Goal: Use online tool/utility: Use online tool/utility

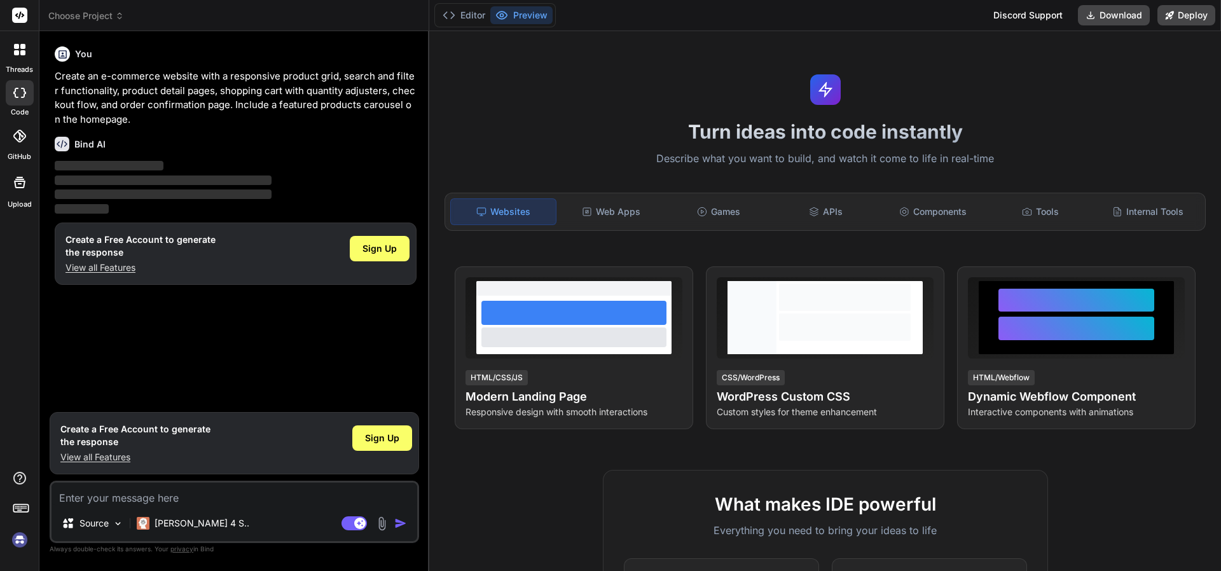
type textarea "x"
click at [586, 216] on rect at bounding box center [587, 212] width 8 height 8
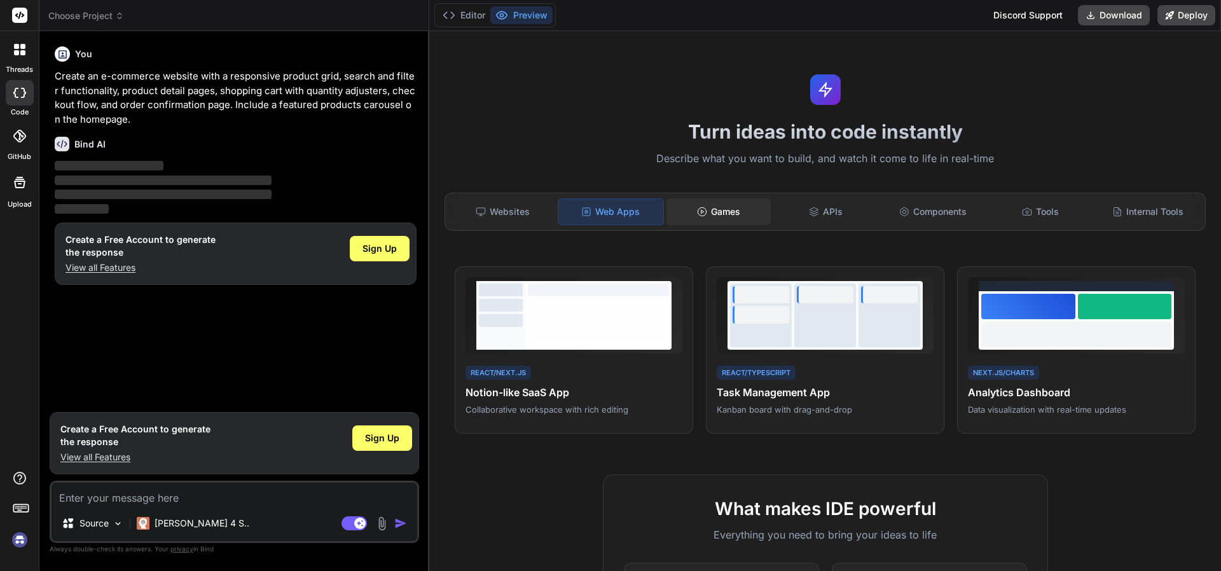
click at [709, 213] on div "Games" at bounding box center [718, 211] width 105 height 27
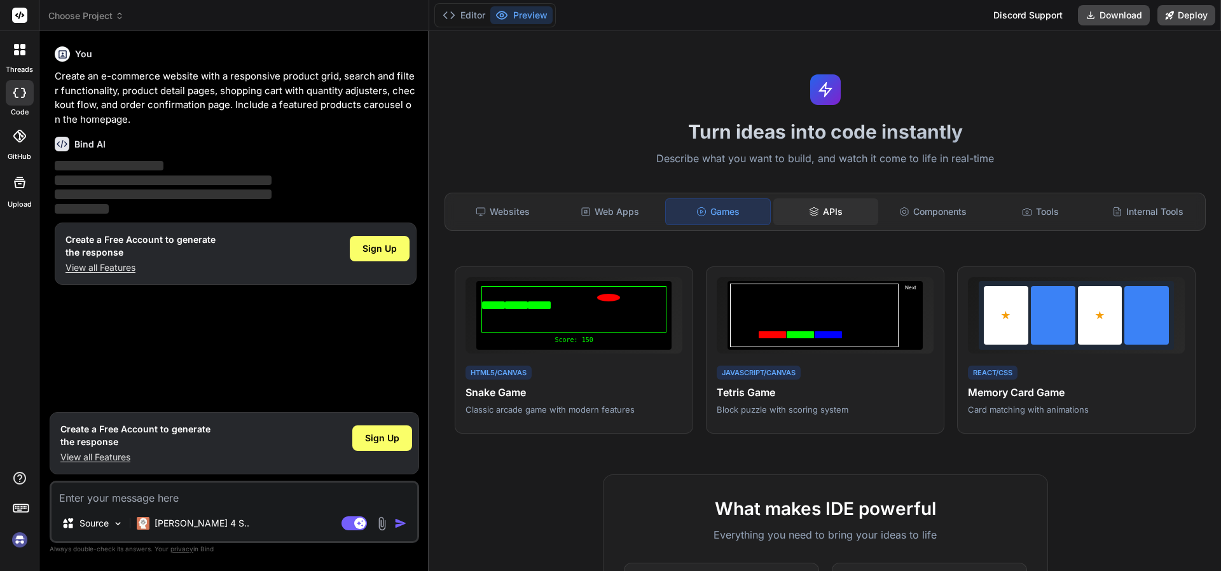
click at [825, 216] on div "APIs" at bounding box center [825, 211] width 105 height 27
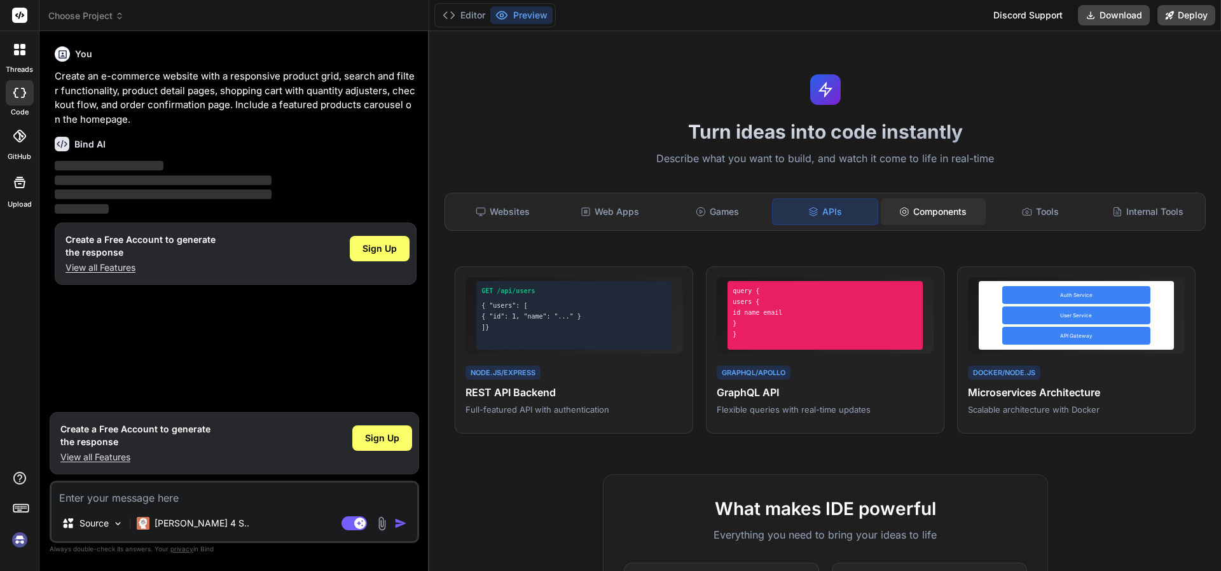
click at [933, 221] on div "Components" at bounding box center [932, 211] width 105 height 27
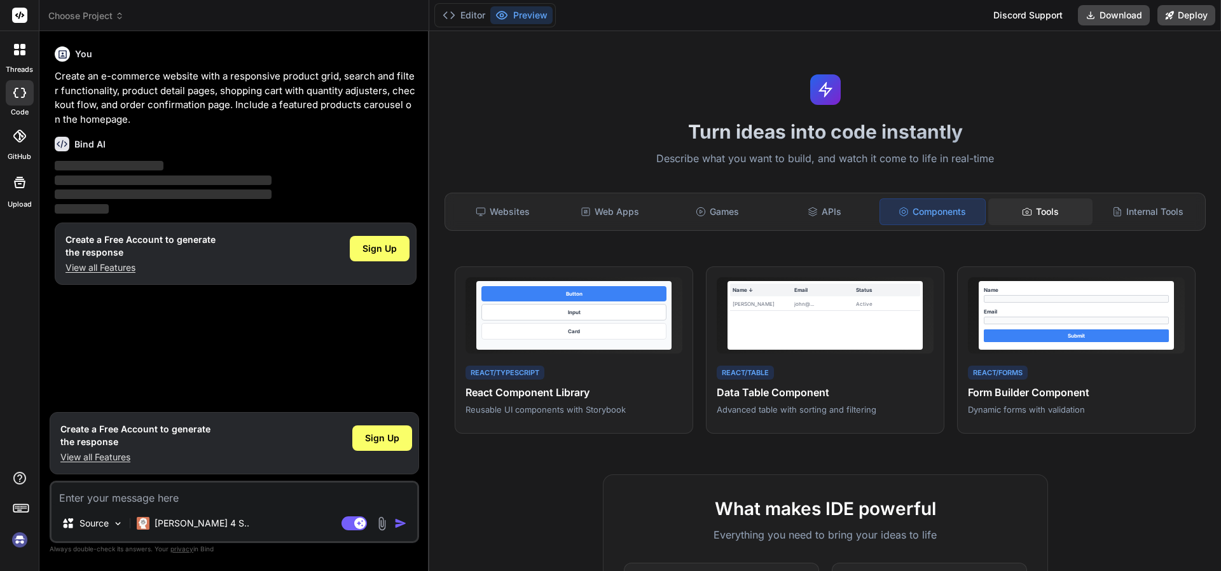
click at [1029, 216] on div "Tools" at bounding box center [1040, 211] width 105 height 27
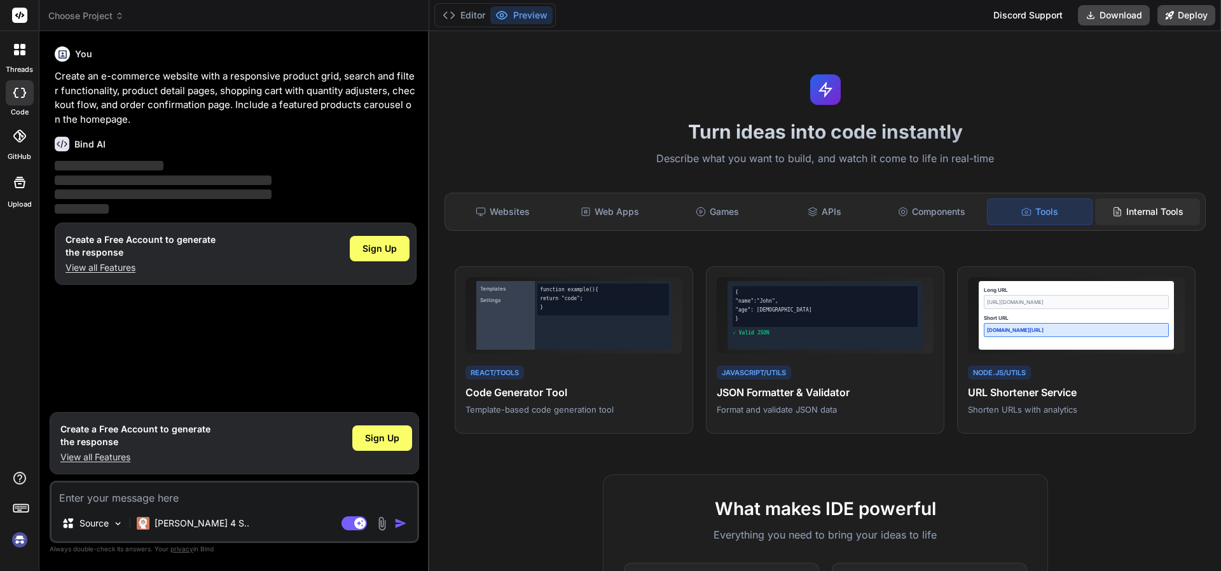
click at [1157, 203] on div "Internal Tools" at bounding box center [1147, 211] width 105 height 27
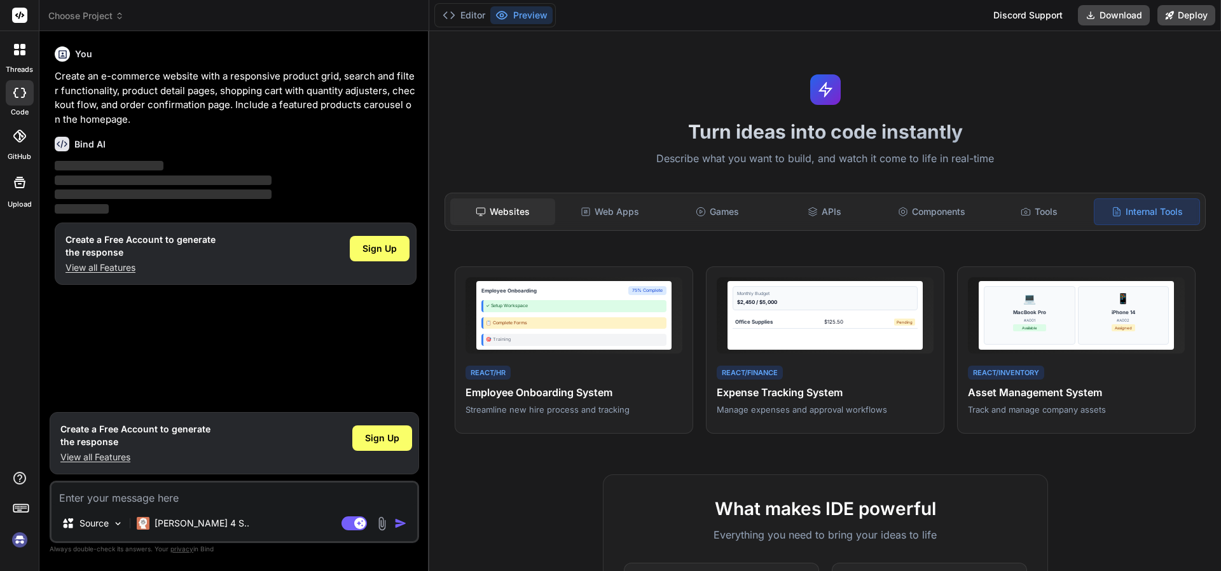
click at [495, 204] on div "Websites" at bounding box center [502, 211] width 105 height 27
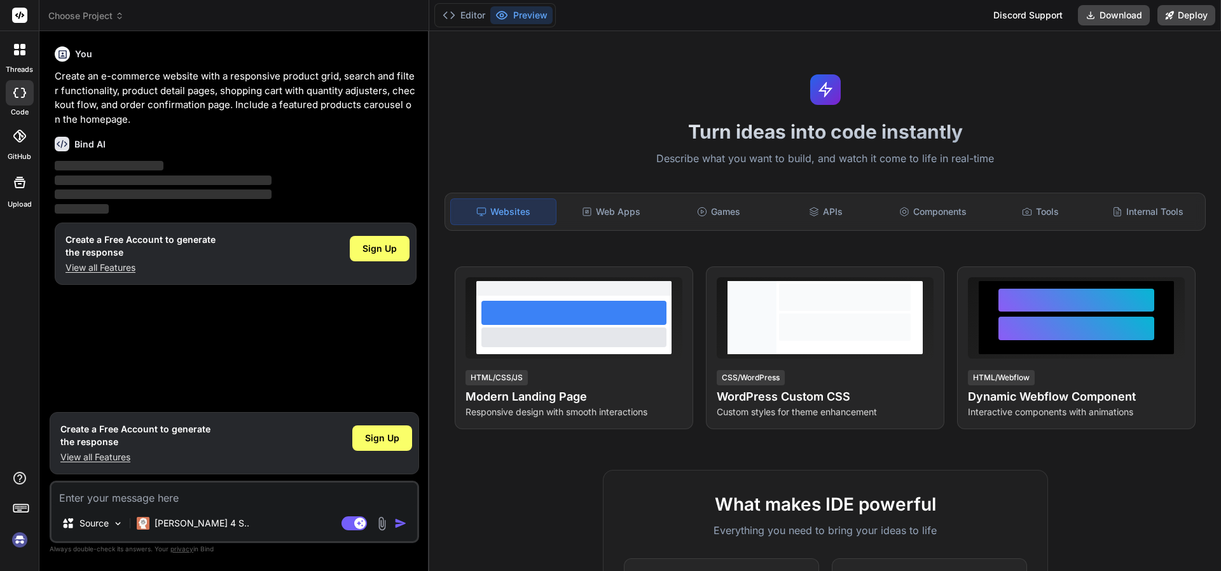
click at [458, 25] on div "Editor Preview" at bounding box center [494, 15] width 121 height 24
click at [466, 15] on button "Editor" at bounding box center [463, 15] width 53 height 18
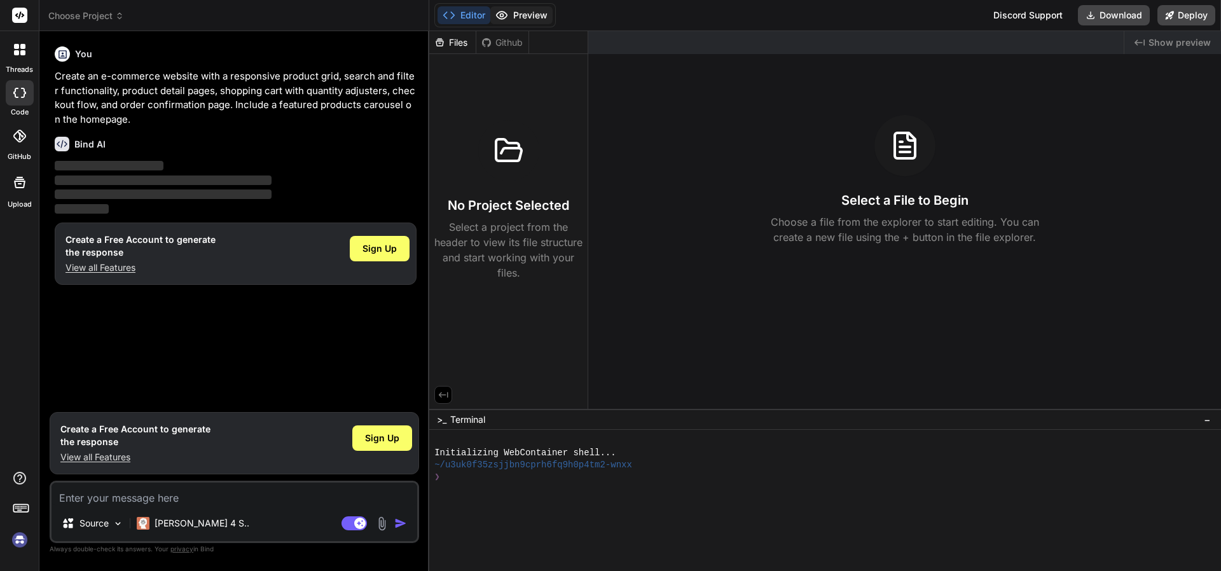
click at [503, 20] on icon at bounding box center [501, 15] width 13 height 13
